Goal: Information Seeking & Learning: Learn about a topic

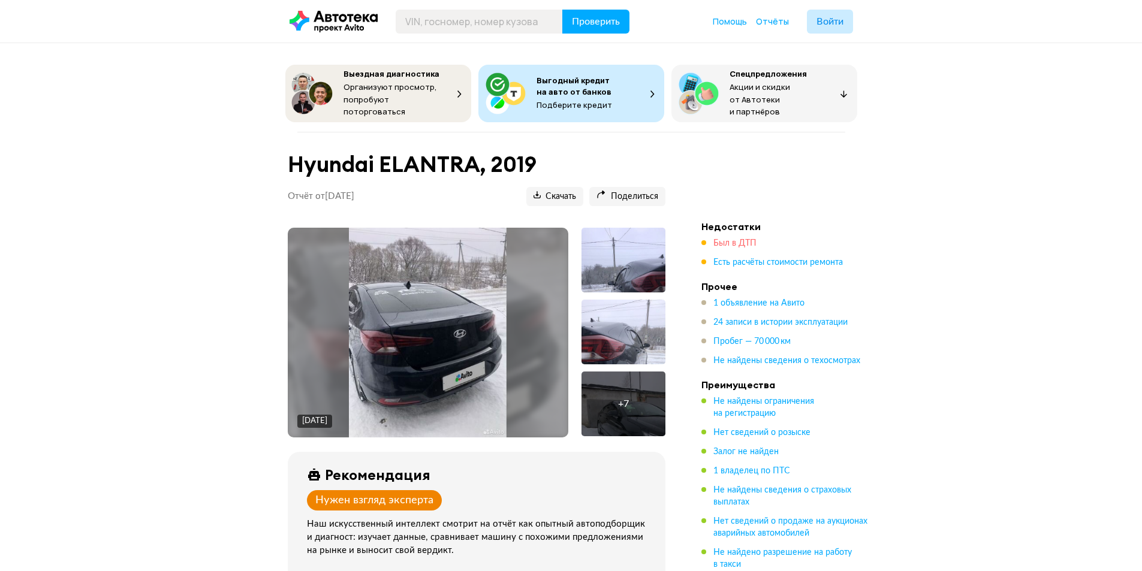
click at [723, 239] on span "Был в ДТП" at bounding box center [734, 243] width 43 height 8
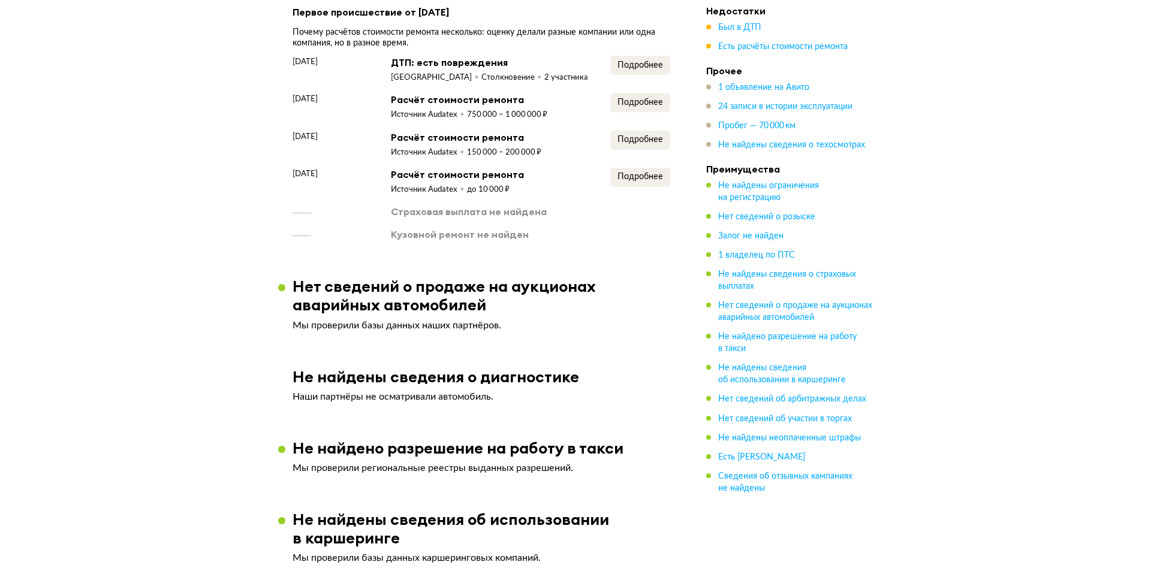
scroll to position [1301, 0]
click at [623, 69] on span "Подробнее" at bounding box center [636, 65] width 46 height 8
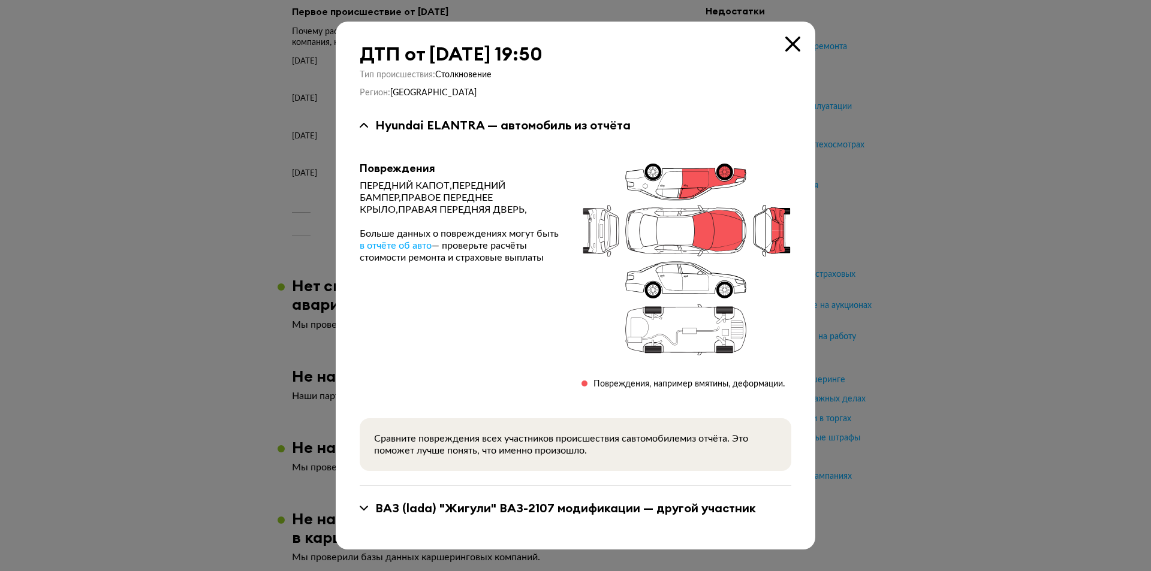
click at [785, 48] on icon at bounding box center [792, 44] width 15 height 15
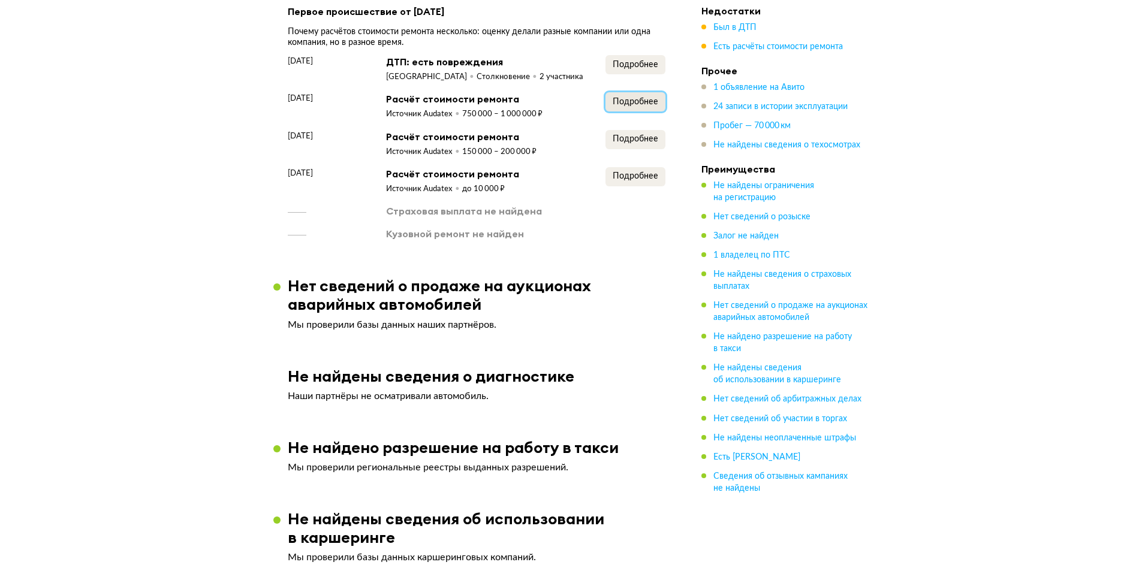
click at [634, 103] on span "Подробнее" at bounding box center [636, 102] width 46 height 8
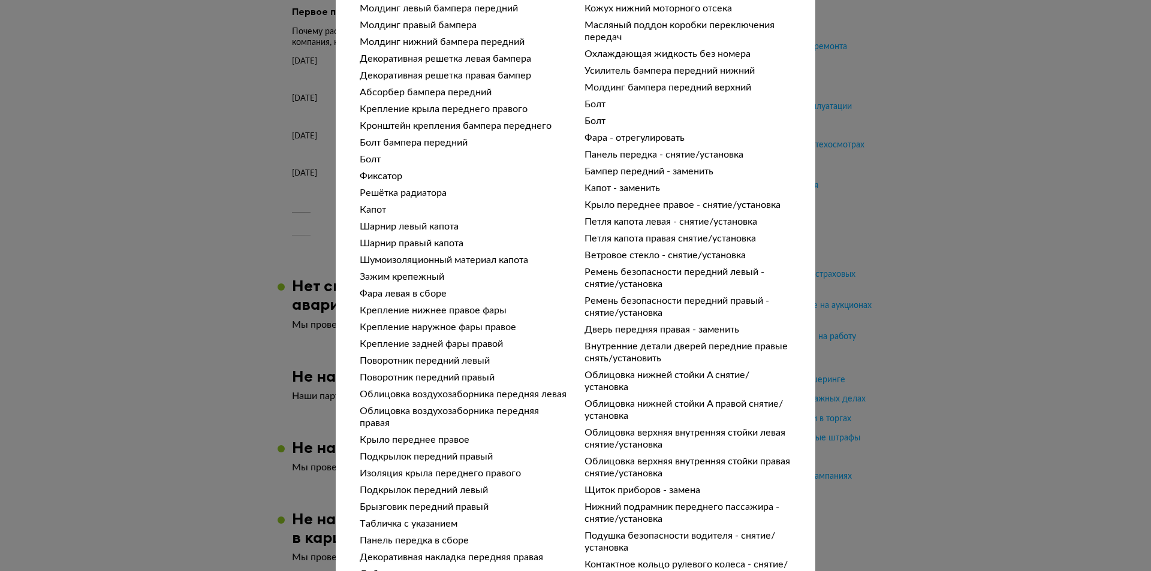
scroll to position [719, 0]
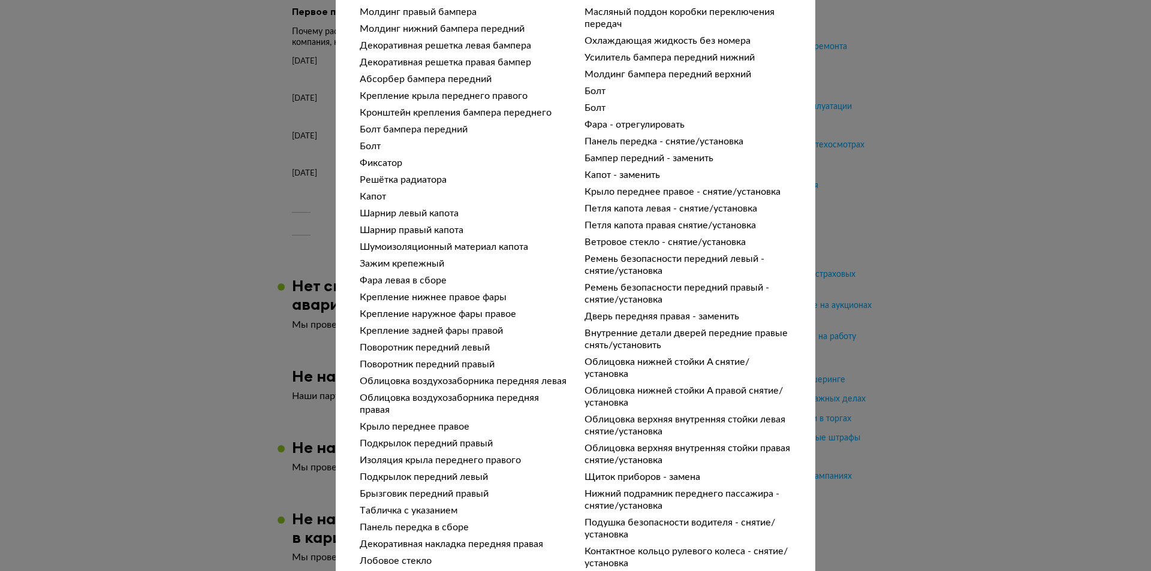
click at [905, 76] on div "Подробности расчёта Чтобы вам было проще разобраться в данных от СТО, мы обрабо…" at bounding box center [575, 285] width 1151 height 571
click at [905, 110] on div "Подробности расчёта Чтобы вам было проще разобраться в данных от СТО, мы обрабо…" at bounding box center [575, 285] width 1151 height 571
click at [915, 105] on div "Подробности расчёта Чтобы вам было проще разобраться в данных от СТО, мы обрабо…" at bounding box center [575, 285] width 1151 height 571
click at [1043, 100] on div "Подробности расчёта Чтобы вам было проще разобраться в данных от СТО, мы обрабо…" at bounding box center [575, 285] width 1151 height 571
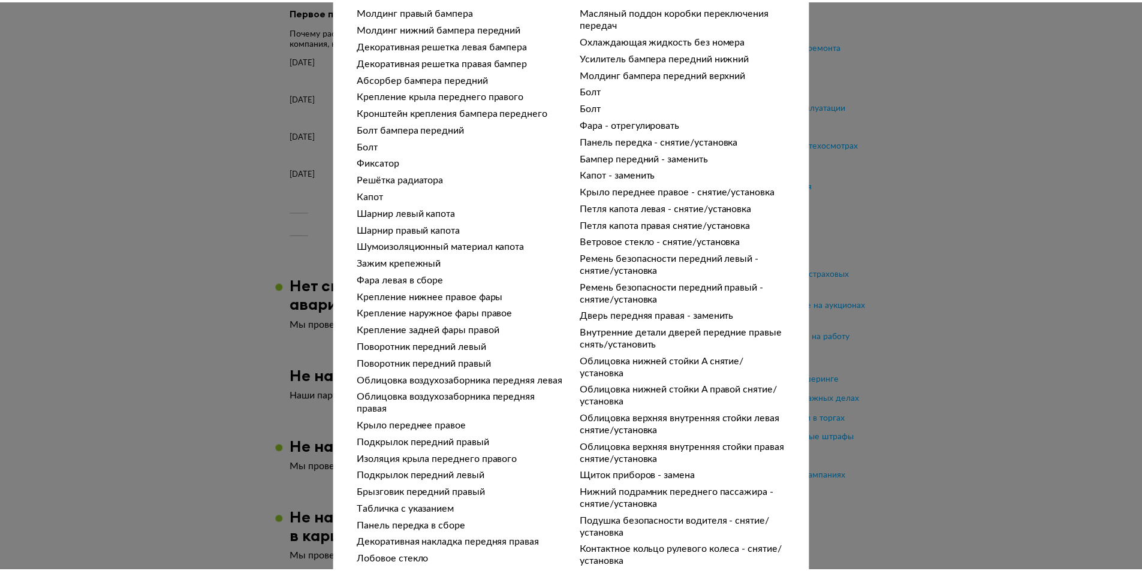
scroll to position [803, 0]
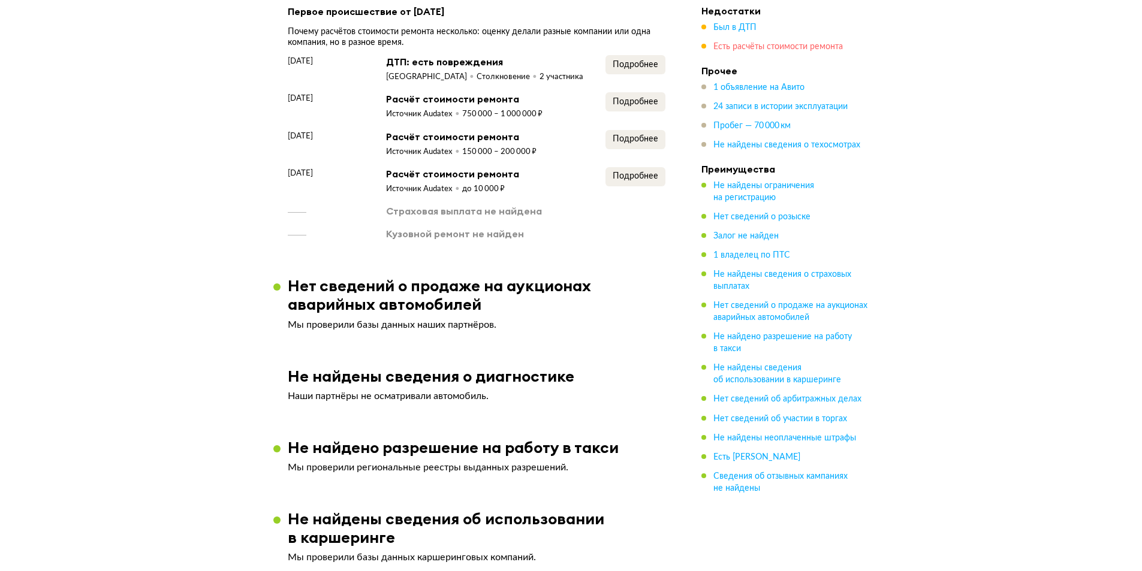
click at [740, 43] on span "Есть расчёты стоимости ремонта" at bounding box center [778, 47] width 130 height 8
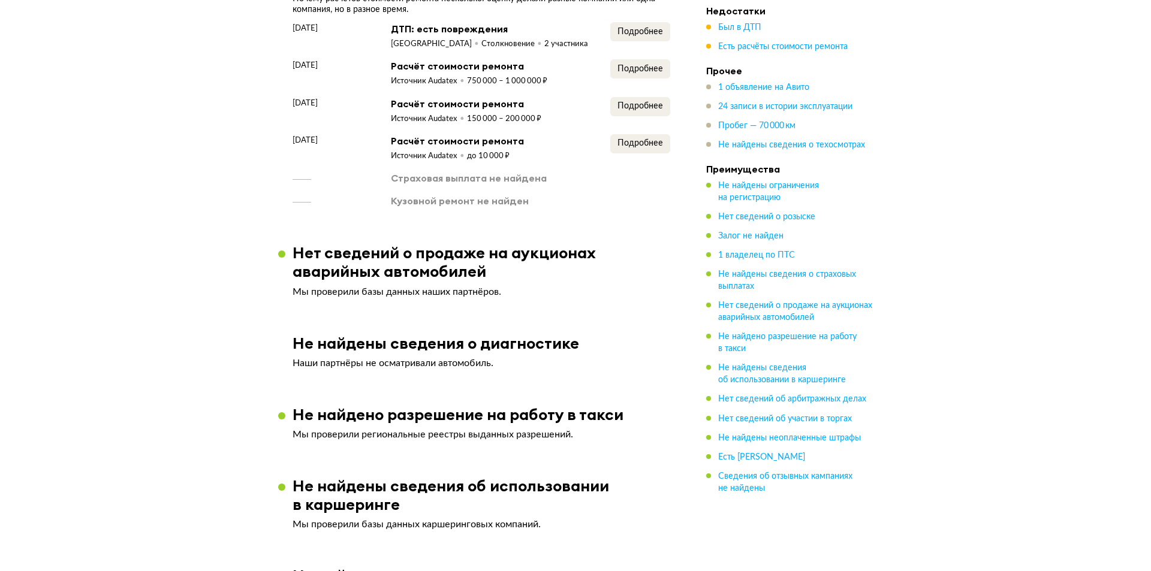
scroll to position [1339, 0]
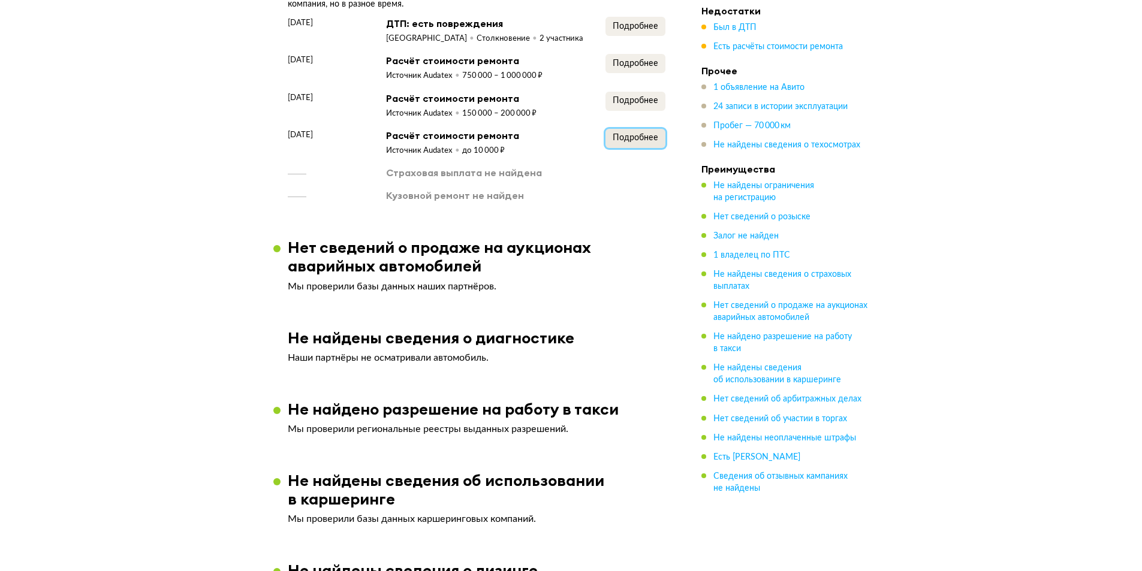
click at [646, 142] on span "Подробнее" at bounding box center [636, 138] width 46 height 8
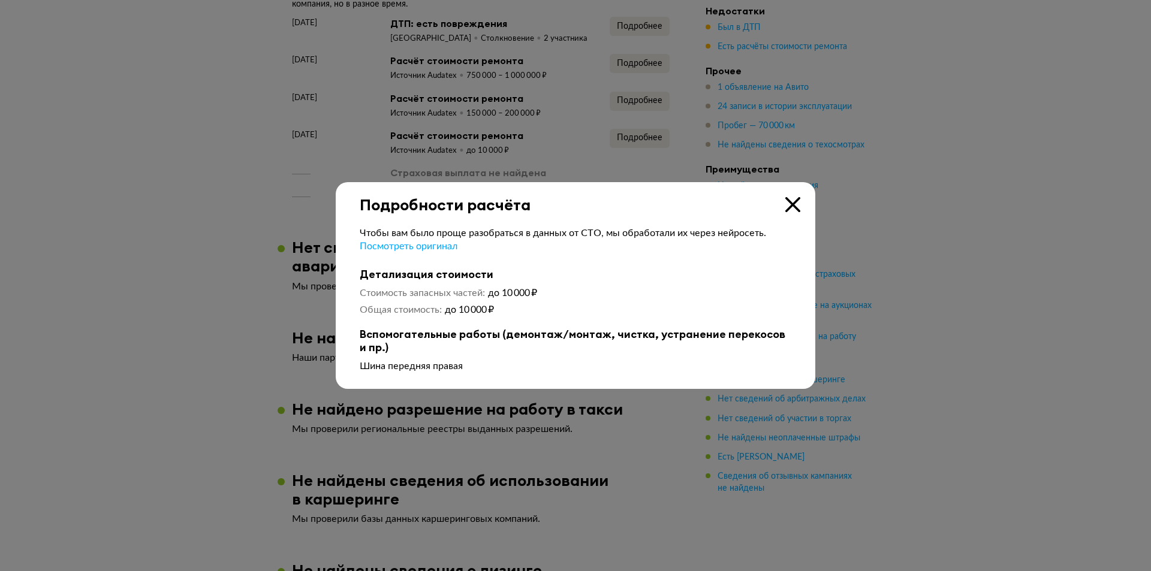
click at [801, 198] on div "Подробности расчёта" at bounding box center [576, 198] width 480 height 32
click at [794, 201] on icon at bounding box center [792, 204] width 15 height 15
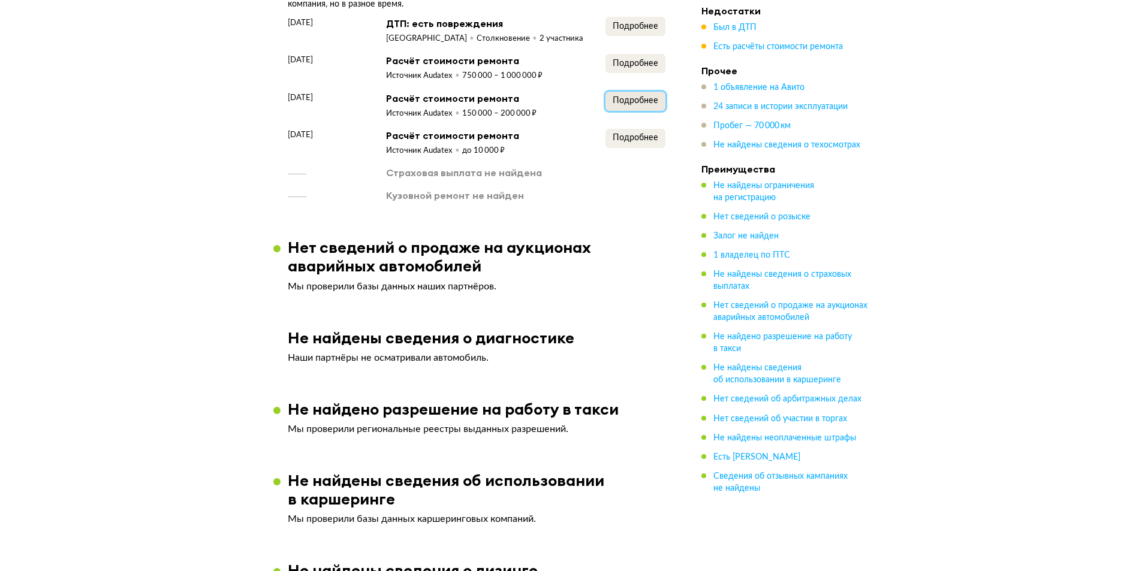
click at [646, 105] on span "Подробнее" at bounding box center [636, 101] width 46 height 8
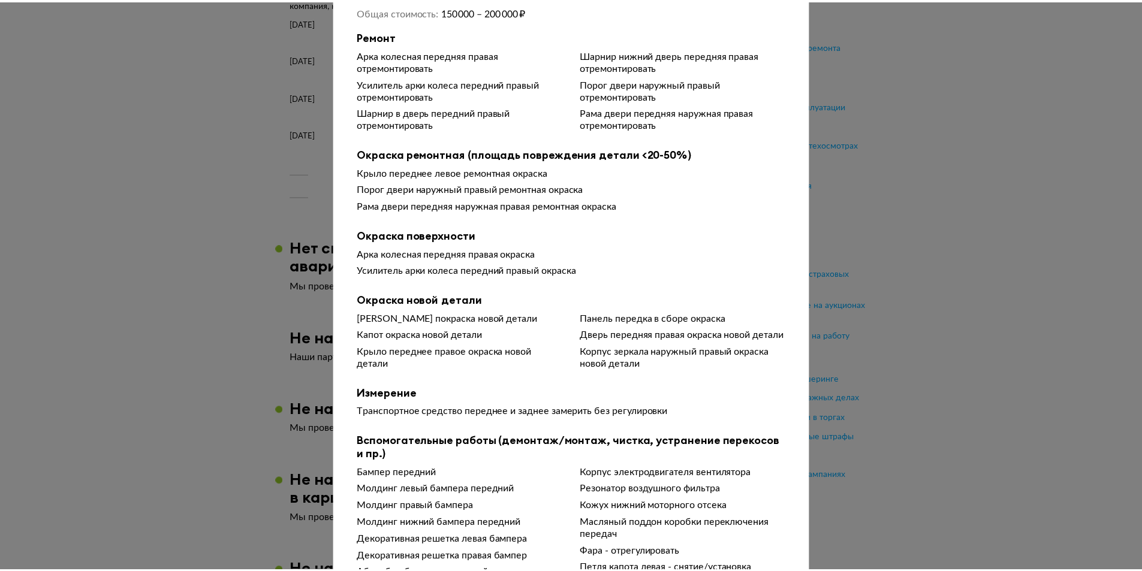
scroll to position [180, 0]
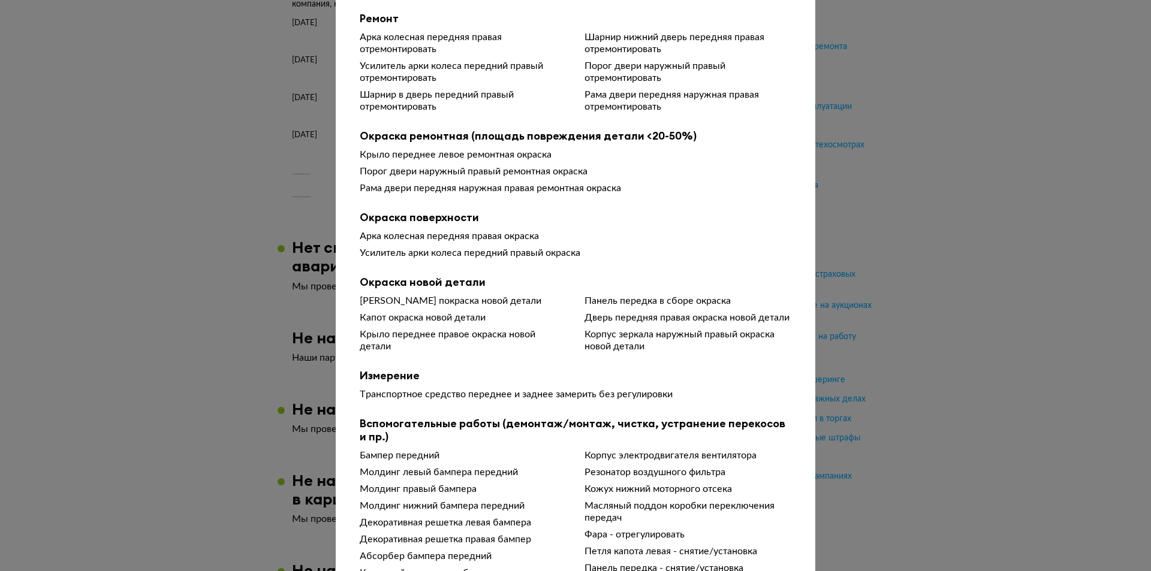
click at [986, 101] on div at bounding box center [575, 105] width 1151 height 571
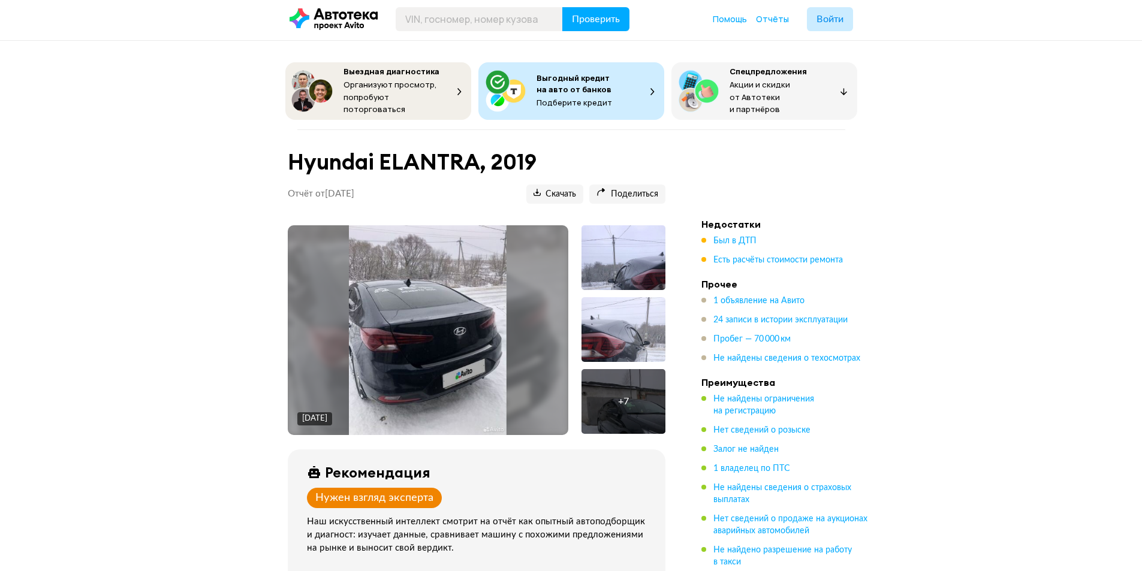
scroll to position [0, 0]
